Goal: Transaction & Acquisition: Purchase product/service

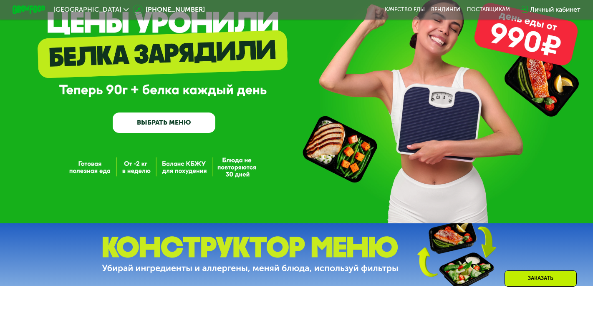
scroll to position [70, 0]
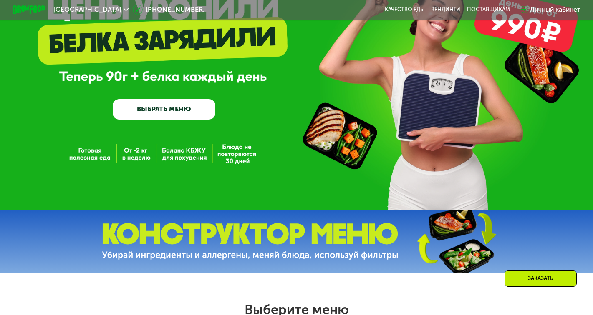
click at [149, 116] on link "ВЫБРАТЬ МЕНЮ" at bounding box center [164, 109] width 103 height 20
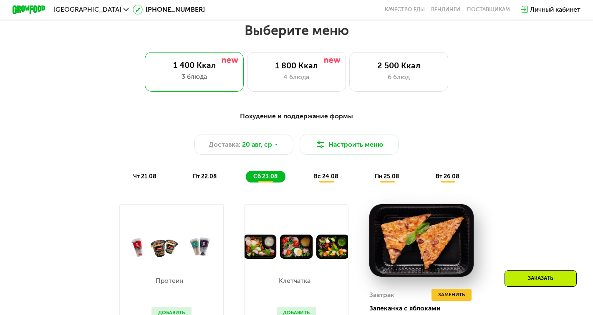
scroll to position [352, 0]
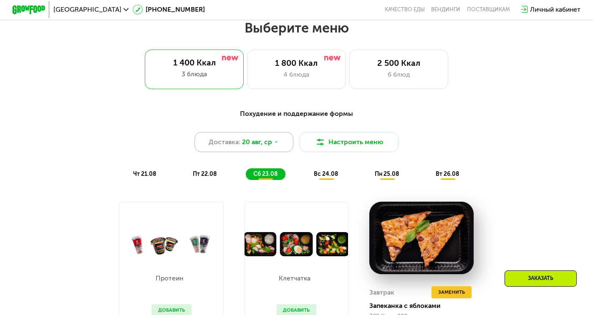
click at [275, 143] on icon at bounding box center [276, 142] width 5 height 5
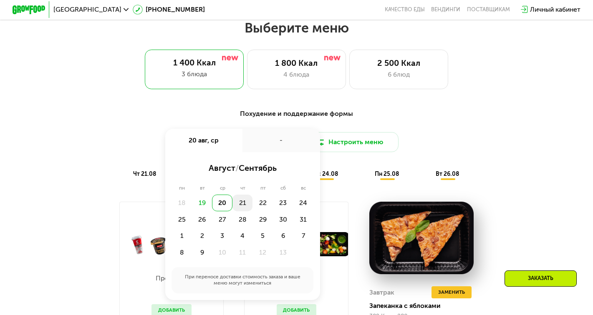
click at [252, 199] on div "21" at bounding box center [262, 203] width 20 height 16
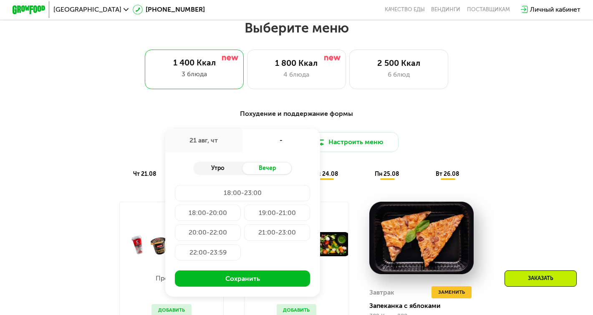
click at [226, 170] on div "Утро" at bounding box center [217, 169] width 49 height 12
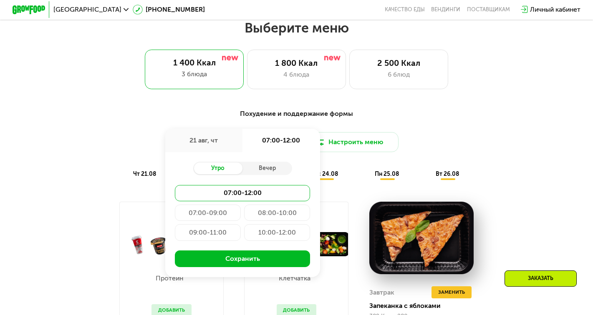
click at [218, 134] on div "21 авг, чт" at bounding box center [204, 140] width 78 height 23
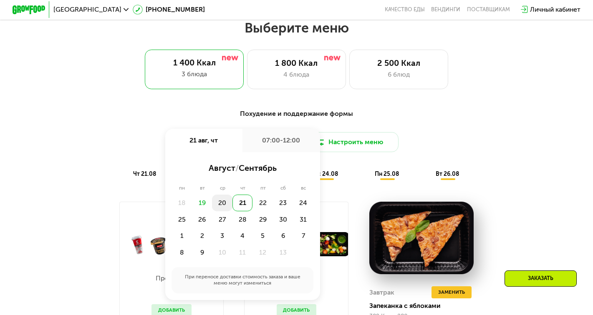
click at [232, 202] on div "20" at bounding box center [242, 203] width 20 height 16
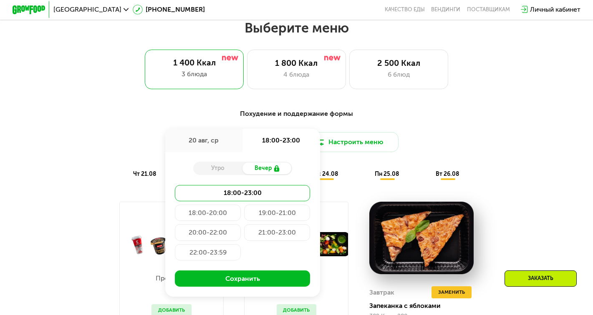
click at [269, 169] on div "Вечер" at bounding box center [266, 169] width 49 height 12
click at [241, 244] on div "21:00-23:00" at bounding box center [208, 252] width 66 height 16
click at [241, 205] on div "18:00-23:00" at bounding box center [208, 213] width 66 height 16
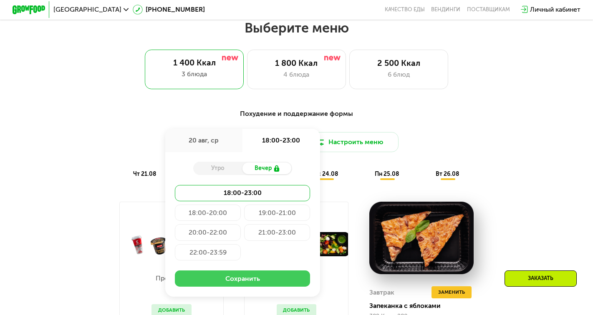
click at [272, 281] on button "Сохранить" at bounding box center [242, 279] width 135 height 16
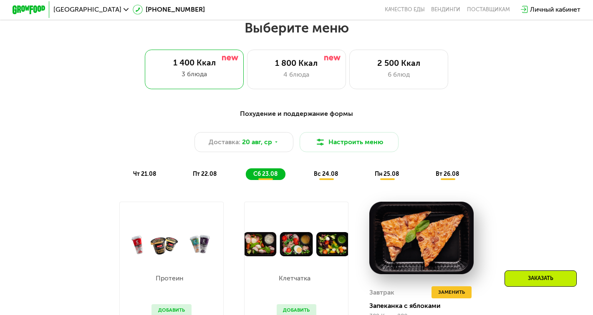
scroll to position [355, 0]
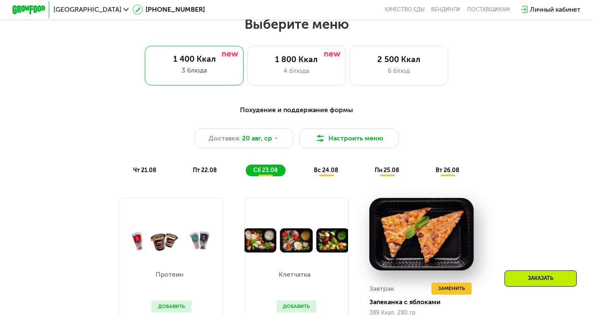
click at [147, 171] on span "чт 21.08" at bounding box center [144, 170] width 23 height 7
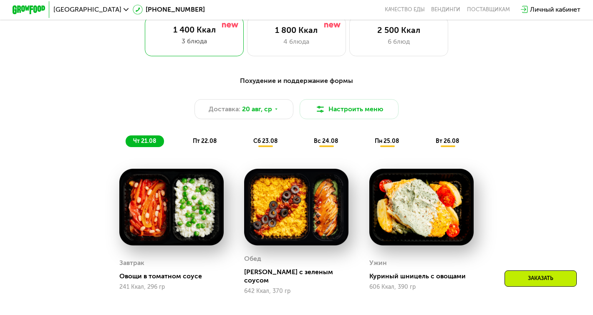
scroll to position [384, 0]
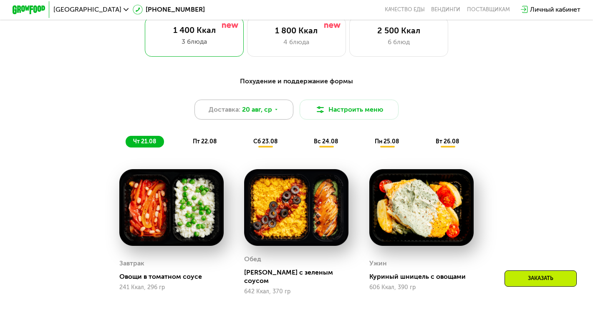
click at [276, 109] on use at bounding box center [276, 109] width 2 height 1
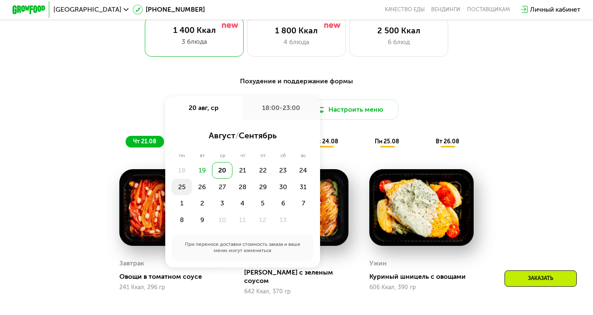
click at [192, 187] on div "25" at bounding box center [202, 187] width 20 height 16
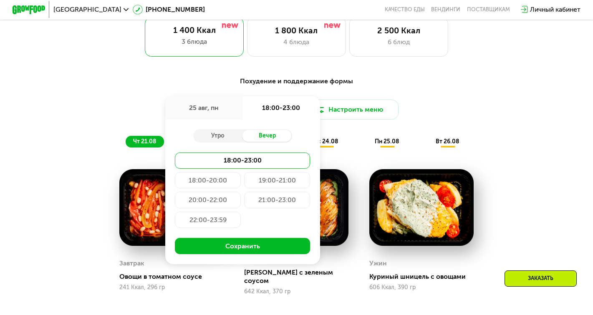
click at [489, 111] on div "Доставка: [DATE] авг, пн 18:00-23:00 Утро Вечер 18:00-23:00 18:00-20:00 19:00-2…" at bounding box center [296, 110] width 487 height 20
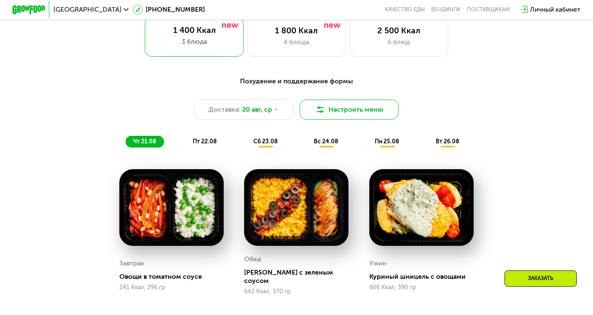
click at [332, 112] on button "Настроить меню" at bounding box center [348, 110] width 99 height 20
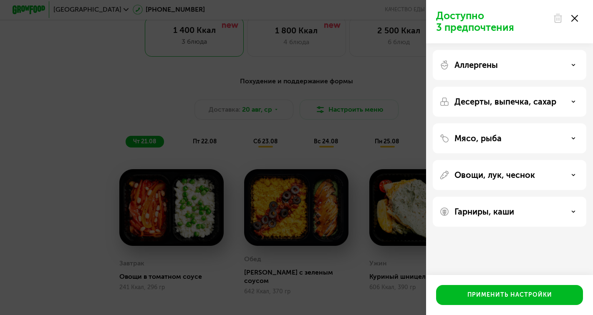
click at [370, 107] on div "Доступно 3 предпочтения Аллергены Десерты, выпечка, сахар Мясо, рыба Овощи, лук…" at bounding box center [296, 157] width 593 height 315
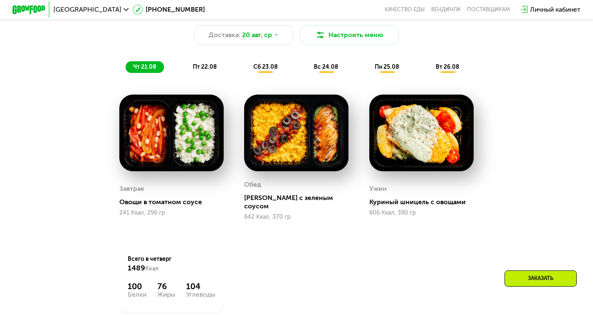
scroll to position [459, 0]
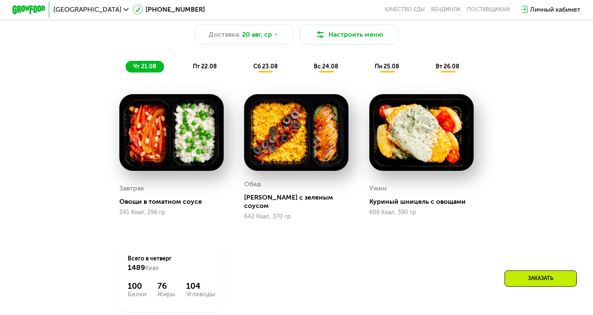
click at [196, 152] on img at bounding box center [171, 132] width 104 height 77
click at [161, 198] on div "Овощи в томатном соусе" at bounding box center [174, 202] width 111 height 8
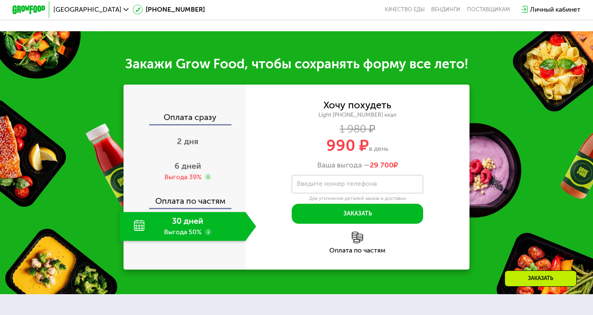
scroll to position [794, 0]
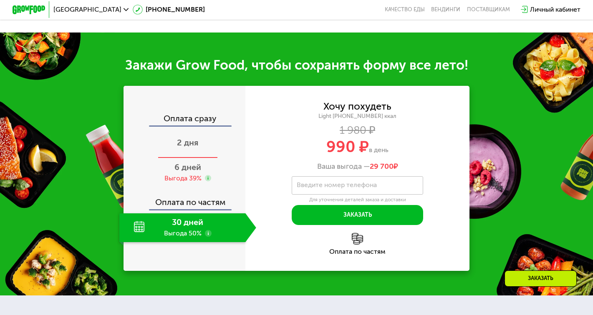
click at [189, 138] on span "2 дня" at bounding box center [187, 143] width 21 height 10
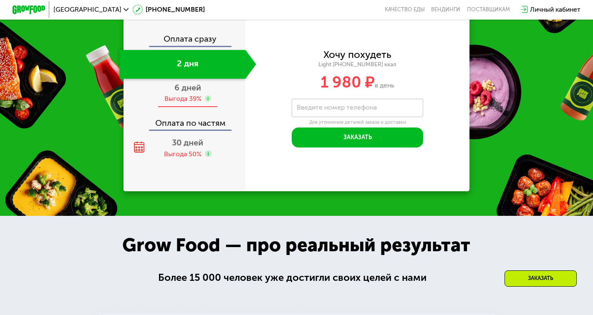
click at [199, 103] on div "Выгода 39%" at bounding box center [182, 98] width 37 height 9
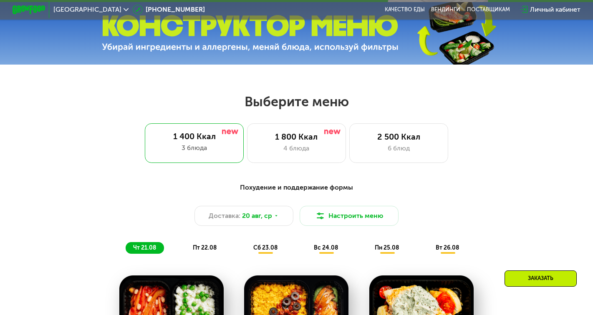
scroll to position [322, 0]
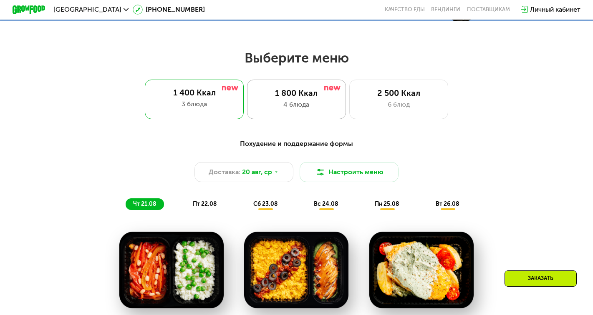
click at [299, 96] on div "1 800 Ккал" at bounding box center [296, 93] width 81 height 10
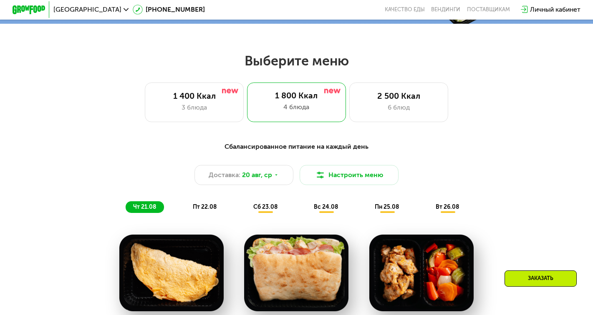
scroll to position [316, 0]
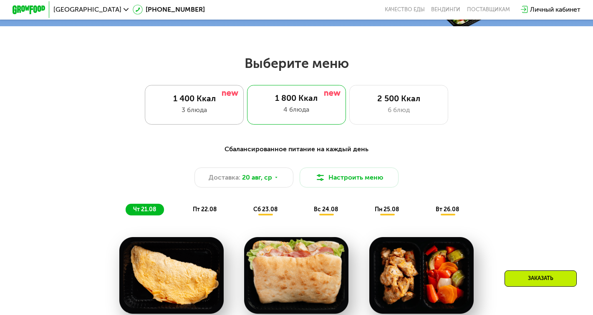
click at [211, 112] on div "3 блюда" at bounding box center [193, 110] width 81 height 10
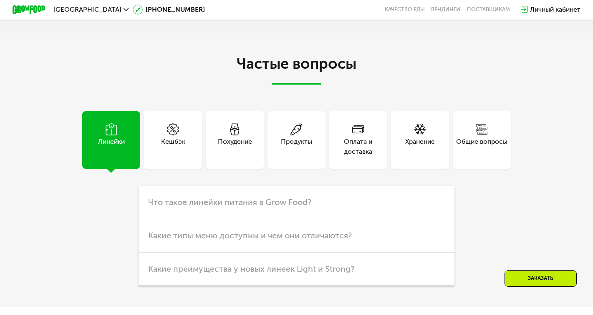
scroll to position [2461, 0]
